Goal: Information Seeking & Learning: Find specific fact

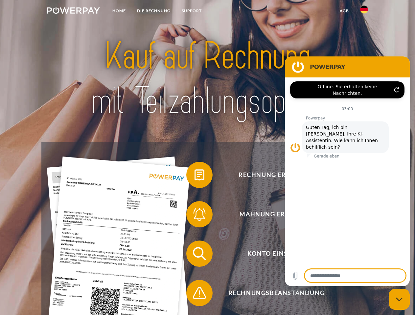
click at [73, 11] on img at bounding box center [73, 10] width 53 height 7
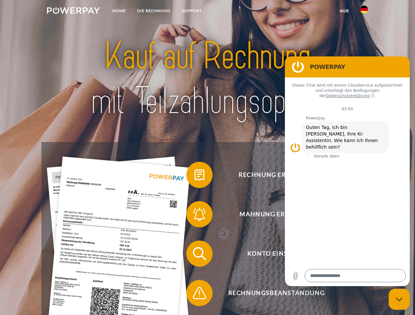
click at [364, 11] on img at bounding box center [364, 10] width 8 height 8
click at [344, 11] on link "agb" at bounding box center [344, 11] width 20 height 12
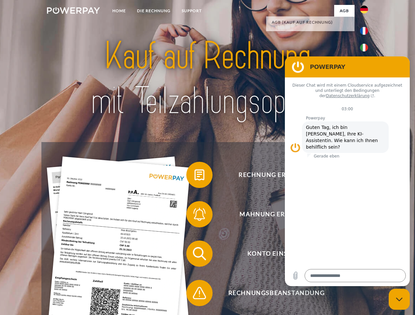
click at [194, 176] on span at bounding box center [189, 175] width 33 height 33
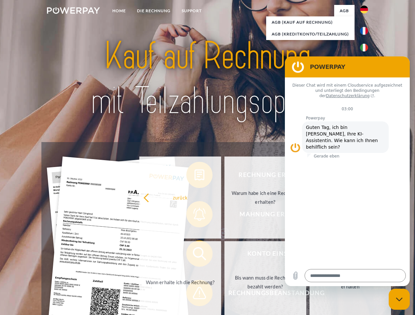
click at [194, 216] on div "Rechnung erhalten? Mahnung erhalten? Konto einsehen" at bounding box center [207, 273] width 332 height 263
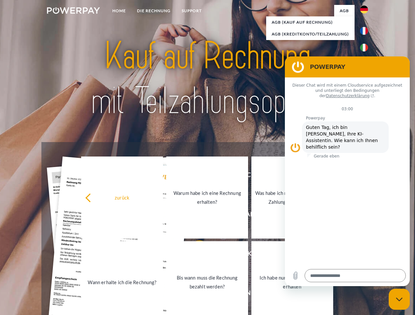
click at [194, 255] on link "Bis wann muss die Rechnung bezahlt werden?" at bounding box center [207, 282] width 82 height 82
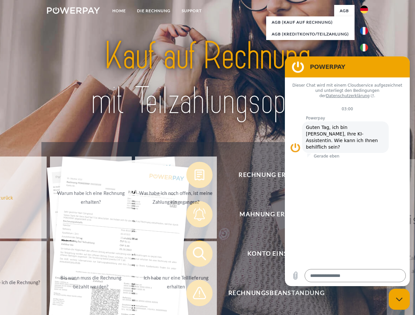
click at [194, 294] on span at bounding box center [189, 293] width 33 height 33
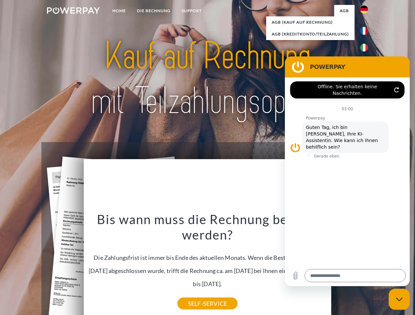
click at [399, 299] on icon "Messaging-Fenster schließen" at bounding box center [399, 299] width 7 height 4
type textarea "*"
